Goal: Information Seeking & Learning: Find specific fact

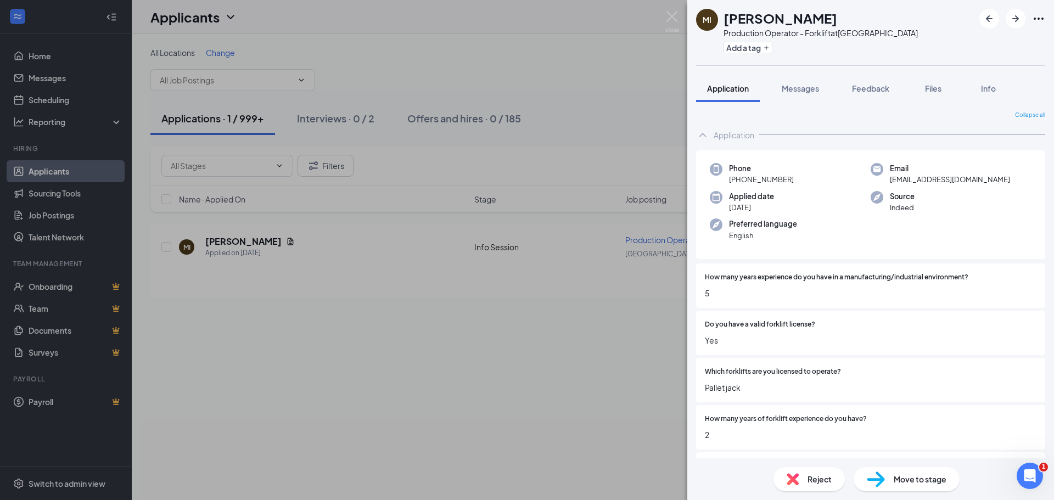
scroll to position [220, 0]
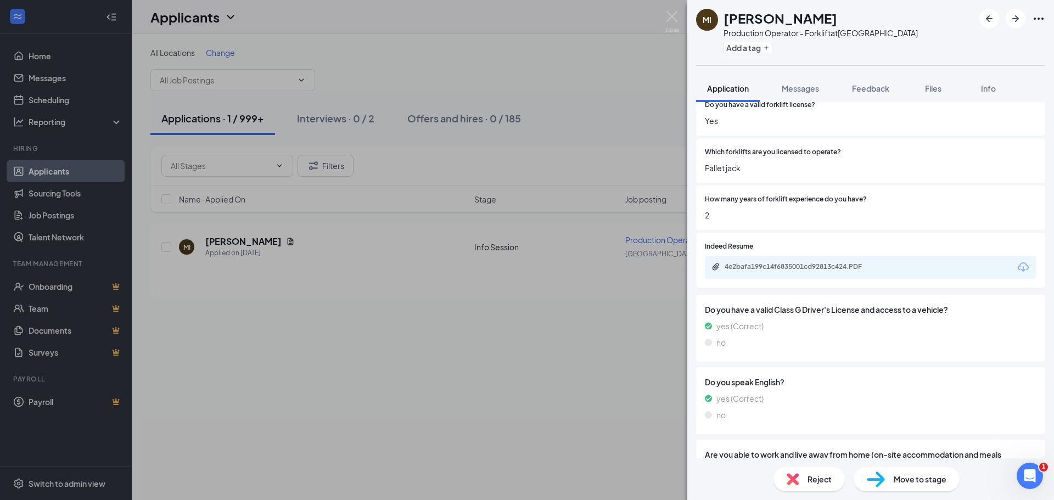
click at [591, 40] on div "MI [PERSON_NAME] Production Operator - Forklift at [GEOGRAPHIC_DATA] Add a tag …" at bounding box center [527, 250] width 1054 height 500
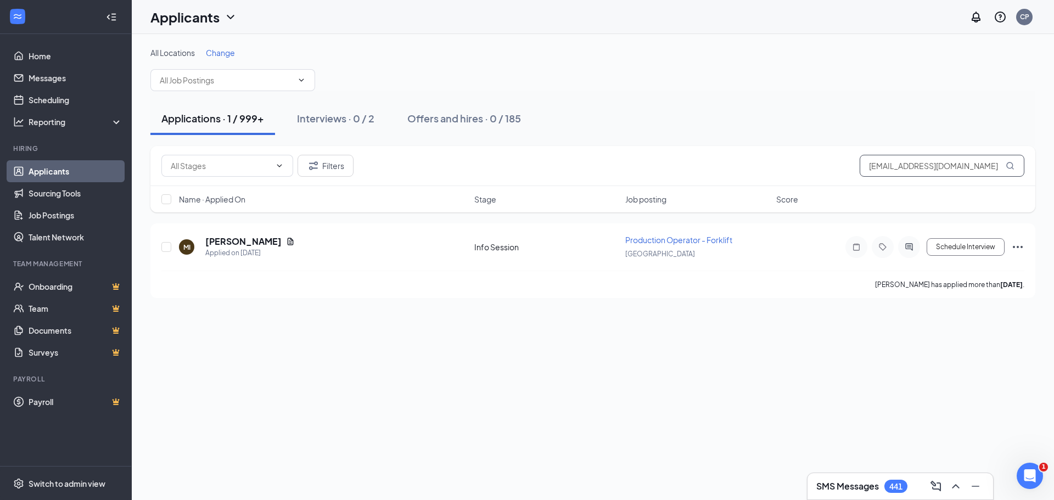
click at [867, 166] on input "[EMAIL_ADDRESS][DOMAIN_NAME]" at bounding box center [942, 166] width 165 height 22
drag, startPoint x: 867, startPoint y: 166, endPoint x: 1053, endPoint y: 172, distance: 186.2
click at [1053, 172] on div "All Locations Change Applications · 1 / 999+ Interviews · 0 / 2 Offers and hire…" at bounding box center [593, 172] width 922 height 277
type input "chime [PERSON_NAME]"
click at [228, 242] on h5 "[PERSON_NAME]" at bounding box center [243, 242] width 76 height 12
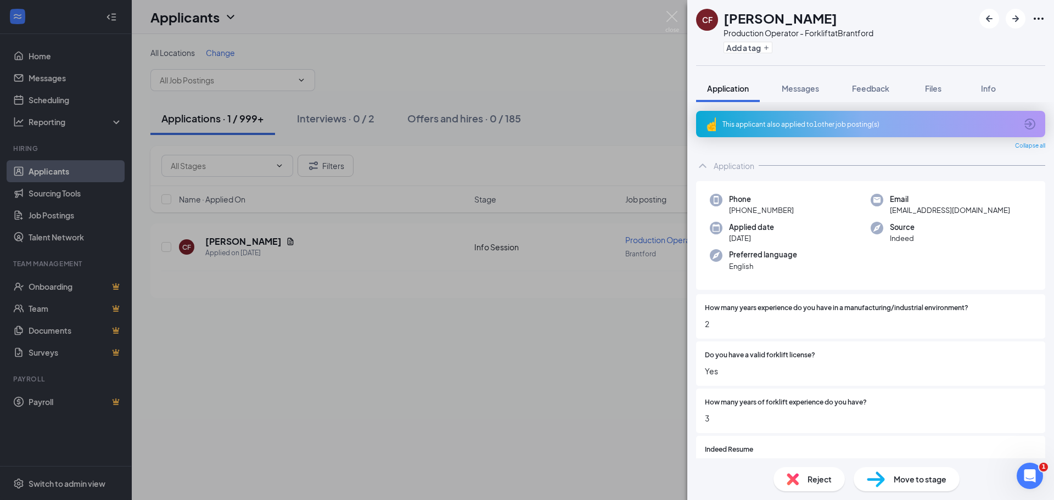
scroll to position [165, 0]
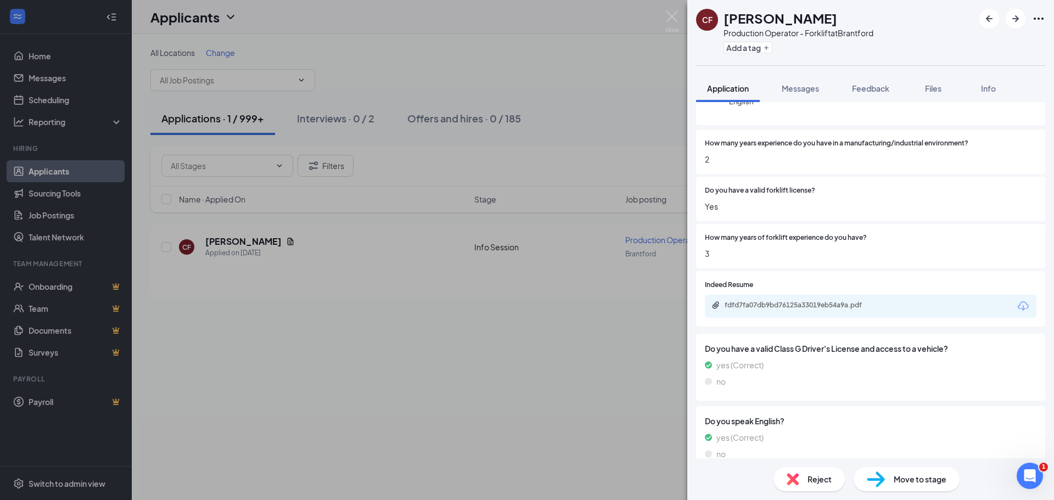
click at [750, 312] on div "fdfd7fa07db9bd76125a33019eb54a9a.pdf" at bounding box center [871, 306] width 332 height 23
click at [742, 304] on div "fdfd7fa07db9bd76125a33019eb54a9a.pdf" at bounding box center [802, 305] width 154 height 9
